Goal: Task Accomplishment & Management: Use online tool/utility

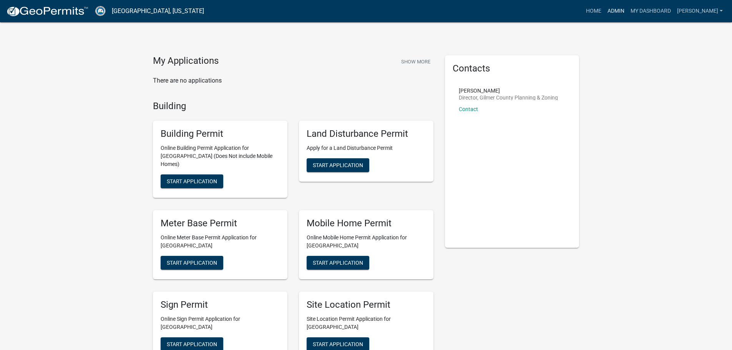
click at [627, 12] on link "Admin" at bounding box center [615, 11] width 23 height 15
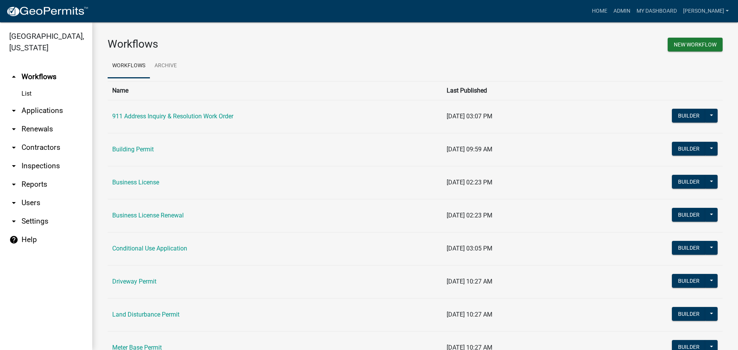
click at [46, 110] on link "arrow_drop_down Applications" at bounding box center [46, 110] width 92 height 18
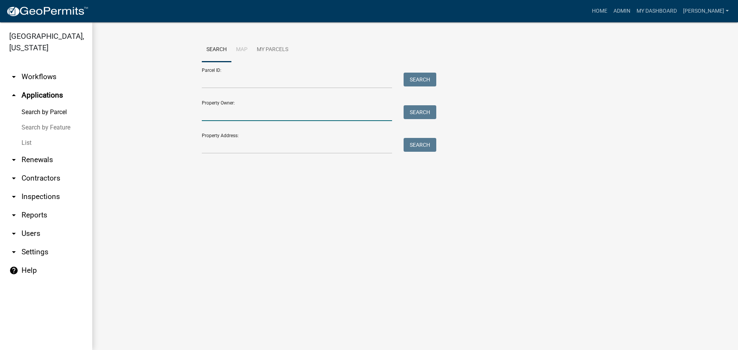
click at [244, 115] on input "Property Owner:" at bounding box center [297, 113] width 190 height 16
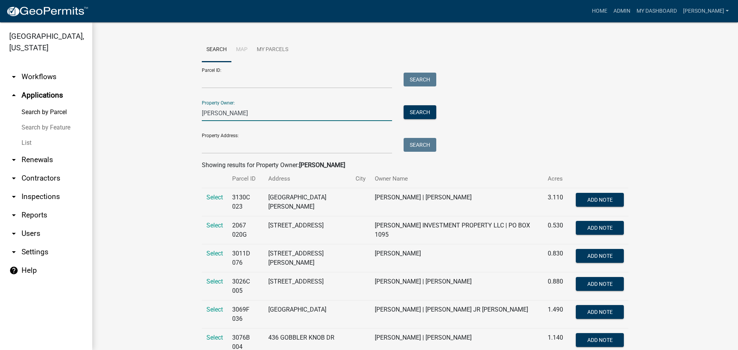
type input "[PERSON_NAME]"
drag, startPoint x: 204, startPoint y: 148, endPoint x: 143, endPoint y: 151, distance: 61.6
click at [204, 148] on input "Property Address:" at bounding box center [297, 146] width 190 height 16
drag, startPoint x: 219, startPoint y: 113, endPoint x: 150, endPoint y: 113, distance: 69.2
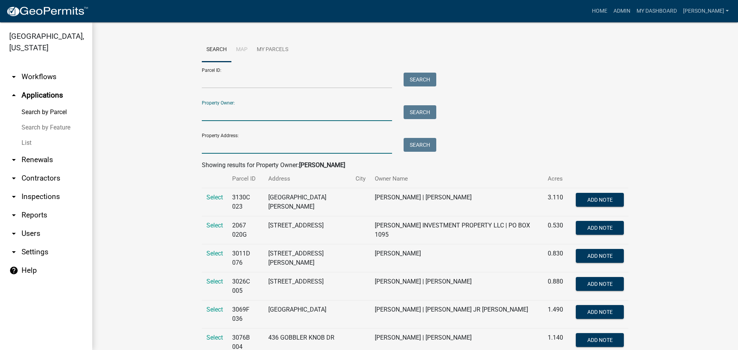
drag, startPoint x: 208, startPoint y: 147, endPoint x: 149, endPoint y: 154, distance: 59.2
click at [208, 147] on input "Property Address:" at bounding box center [297, 146] width 190 height 16
type input "5"
type input "858 [GEOGRAPHIC_DATA]"
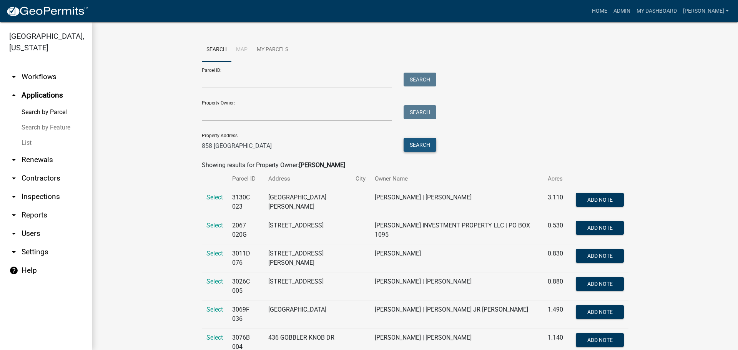
click at [412, 143] on button "Search" at bounding box center [420, 145] width 33 height 14
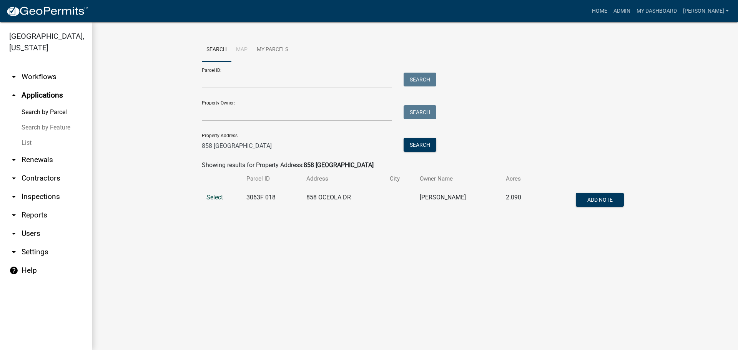
click at [218, 197] on span "Select" at bounding box center [214, 197] width 17 height 7
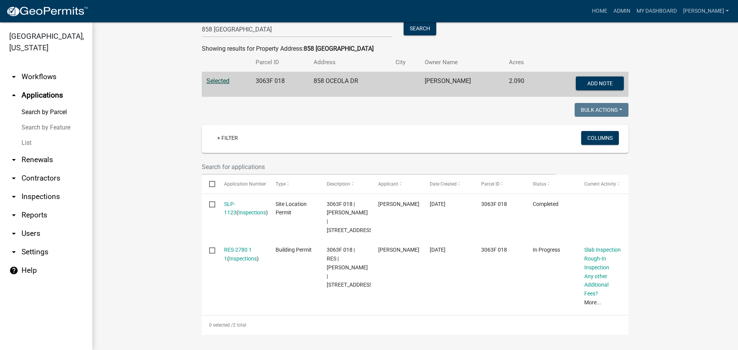
scroll to position [125, 0]
